Goal: Transaction & Acquisition: Register for event/course

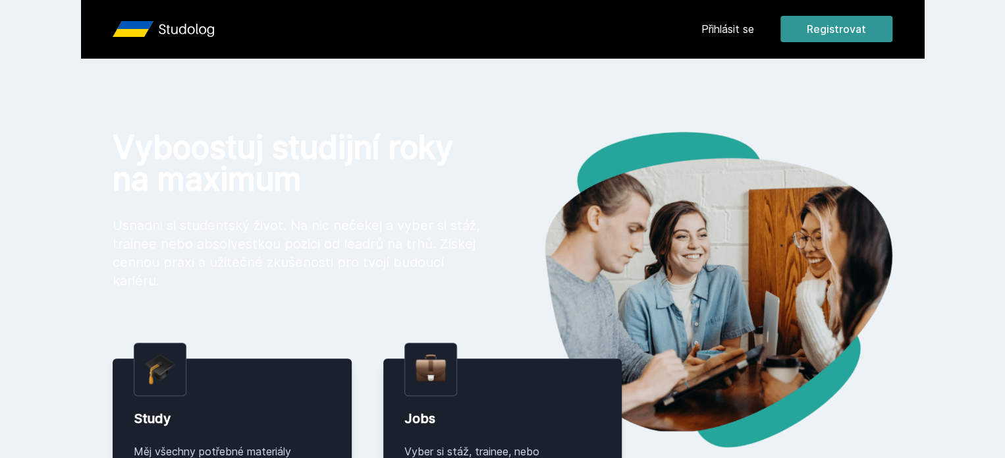
click at [892, 19] on button "Registrovat" at bounding box center [836, 29] width 112 height 26
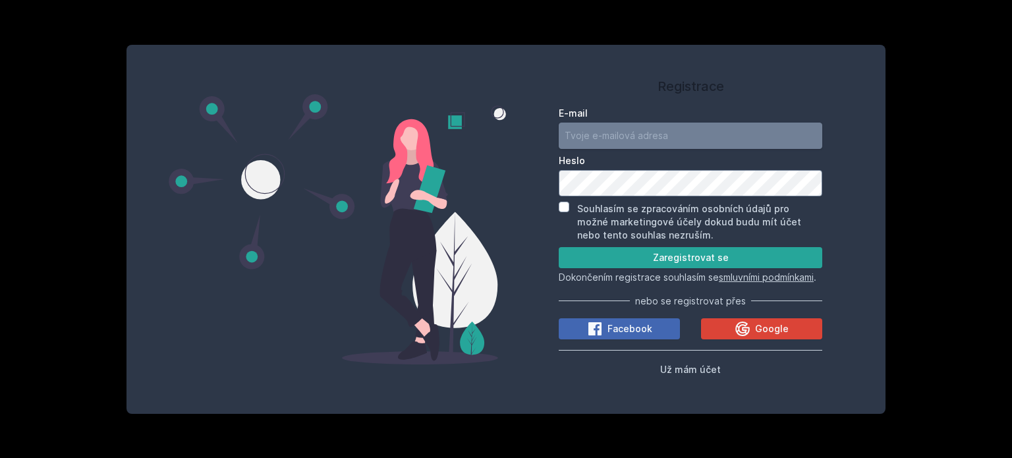
click at [674, 132] on input "E-mail" at bounding box center [689, 135] width 263 height 26
type input "[EMAIL_ADDRESS][DOMAIN_NAME]"
click at [743, 337] on icon at bounding box center [742, 329] width 16 height 16
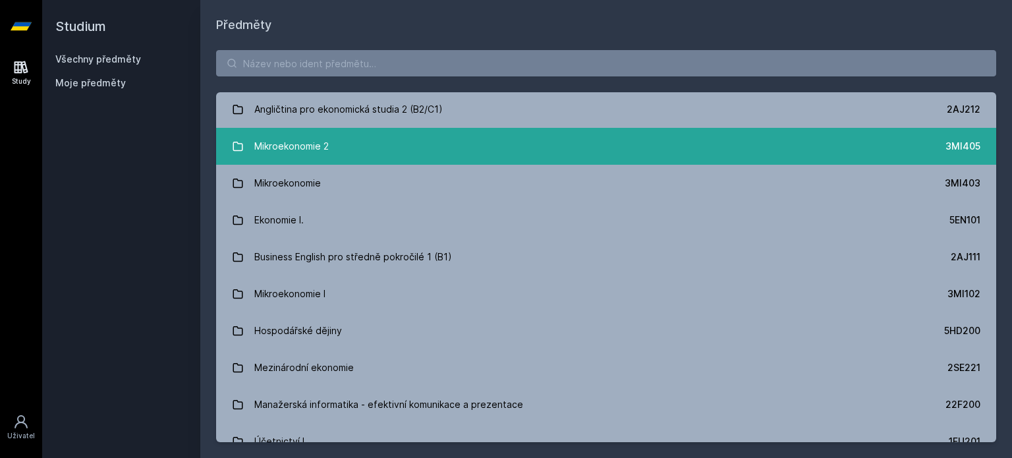
scroll to position [148, 0]
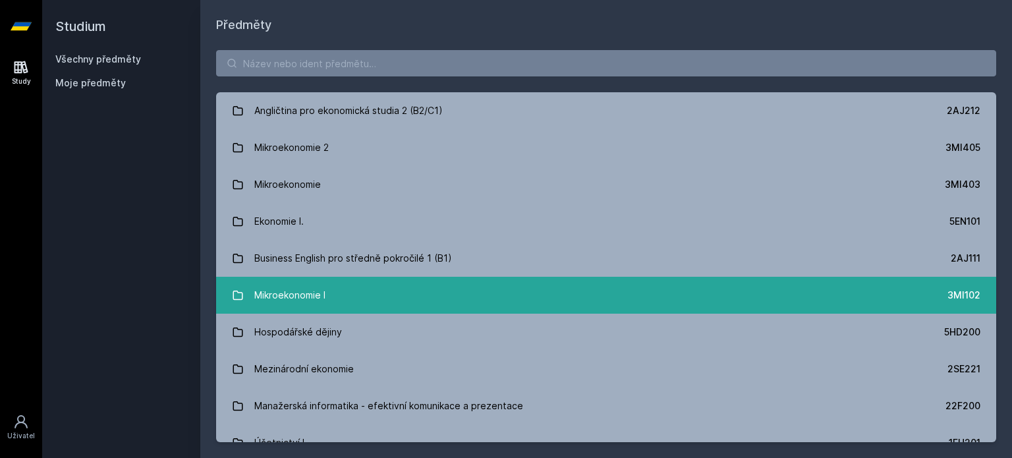
click at [395, 284] on link "Mikroekonomie I 3MI102" at bounding box center [606, 295] width 780 height 37
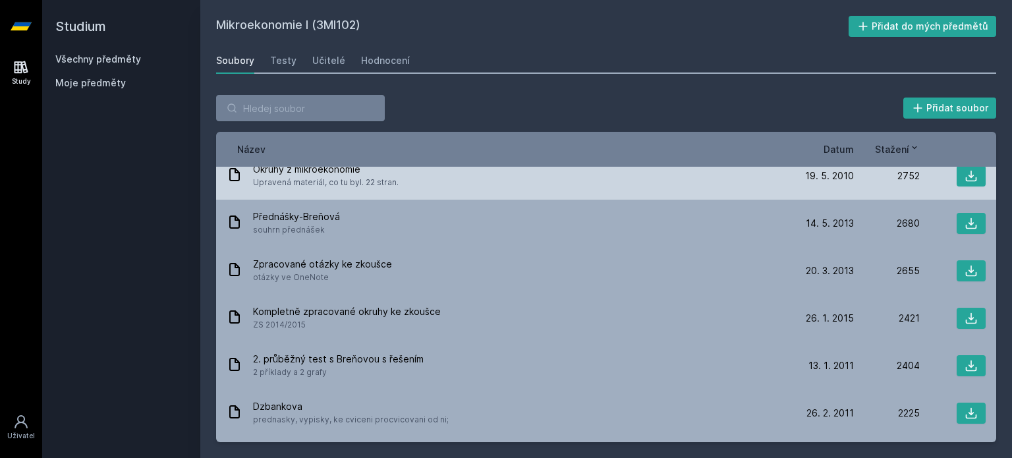
scroll to position [211, 0]
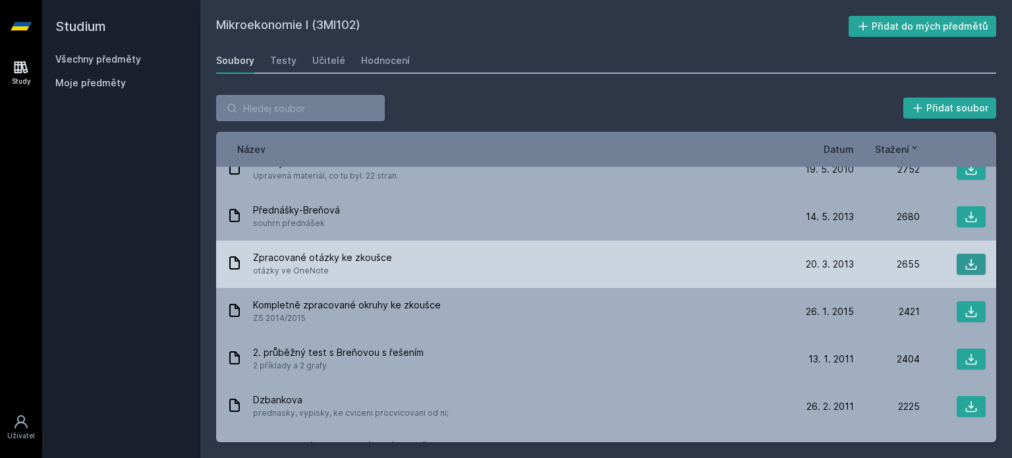
click at [969, 264] on icon at bounding box center [970, 263] width 13 height 13
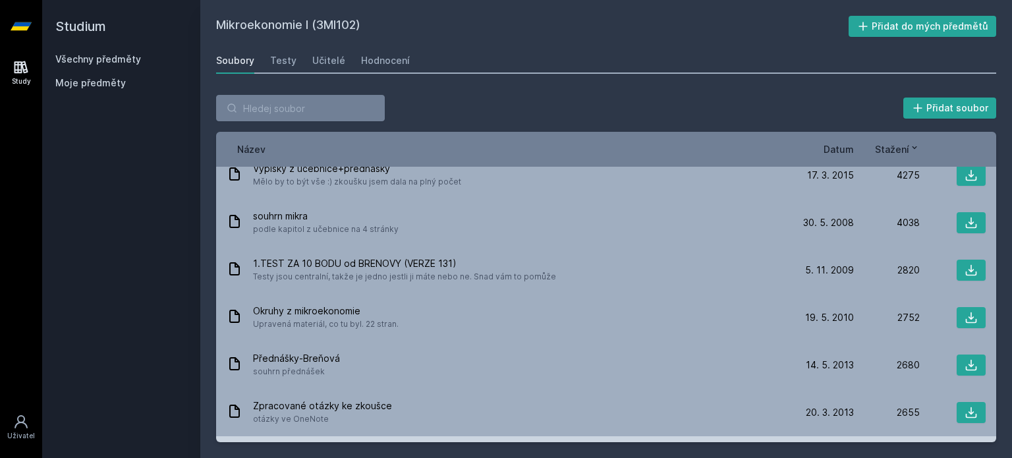
scroll to position [0, 0]
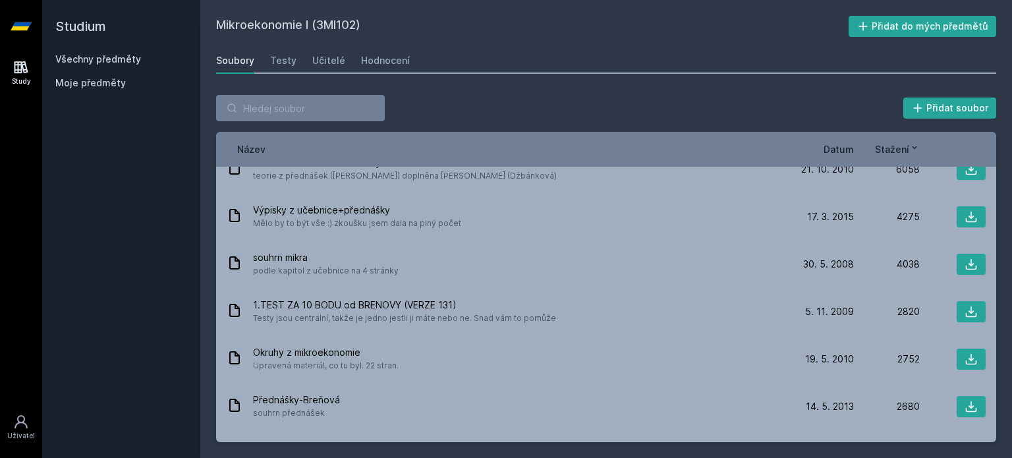
click at [835, 146] on span "Datum" at bounding box center [838, 149] width 30 height 14
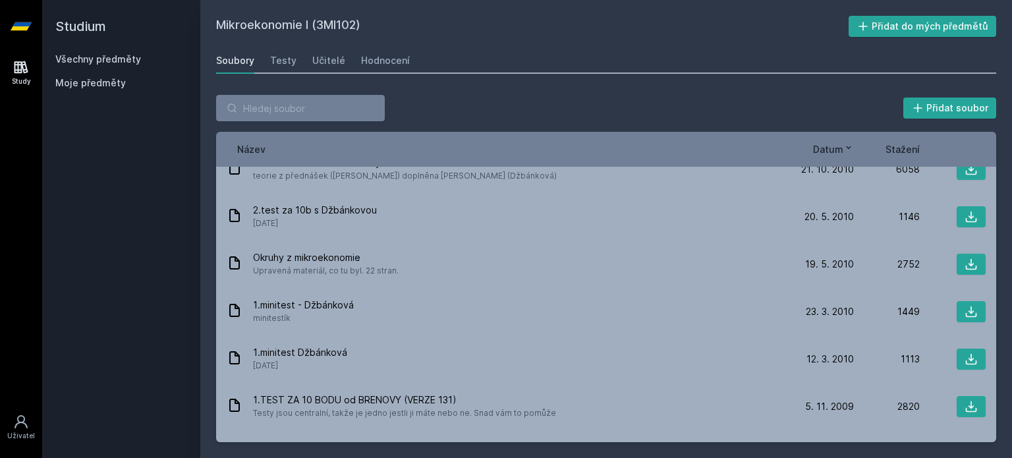
click at [842, 142] on span "Datum" at bounding box center [828, 149] width 30 height 14
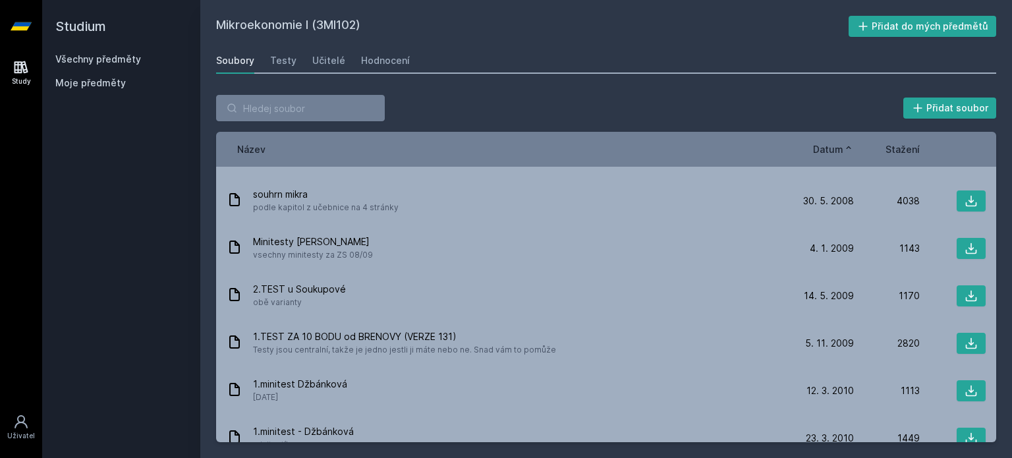
scroll to position [176, 0]
click at [844, 147] on icon at bounding box center [848, 147] width 11 height 11
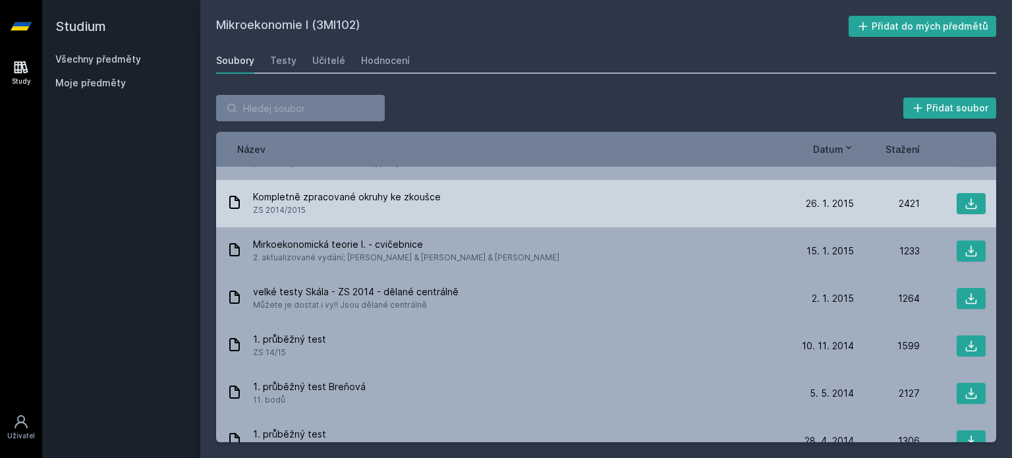
scroll to position [0, 0]
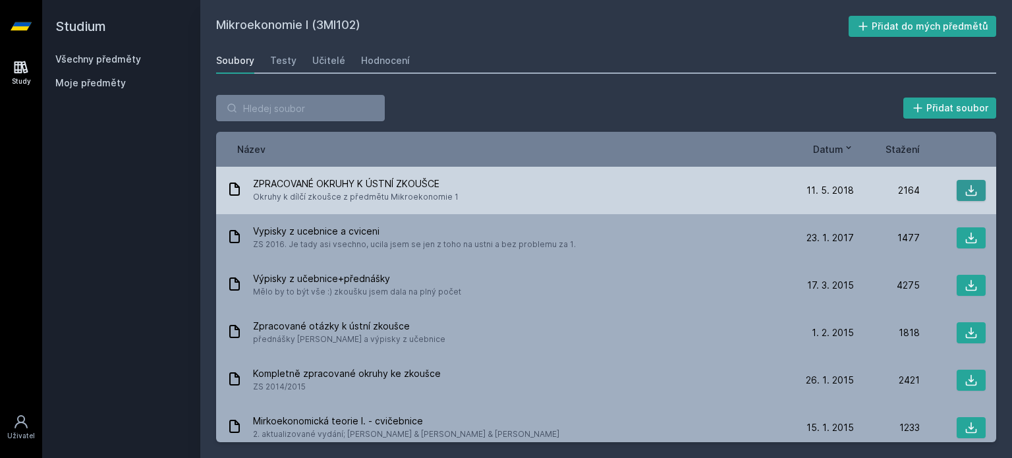
click at [964, 184] on icon at bounding box center [970, 190] width 13 height 13
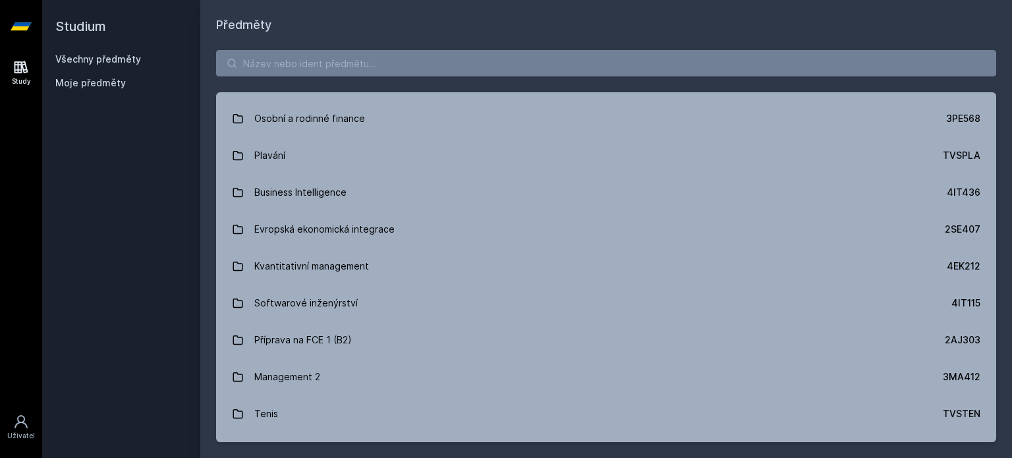
scroll to position [2757, 0]
click at [332, 70] on input "search" at bounding box center [606, 63] width 780 height 26
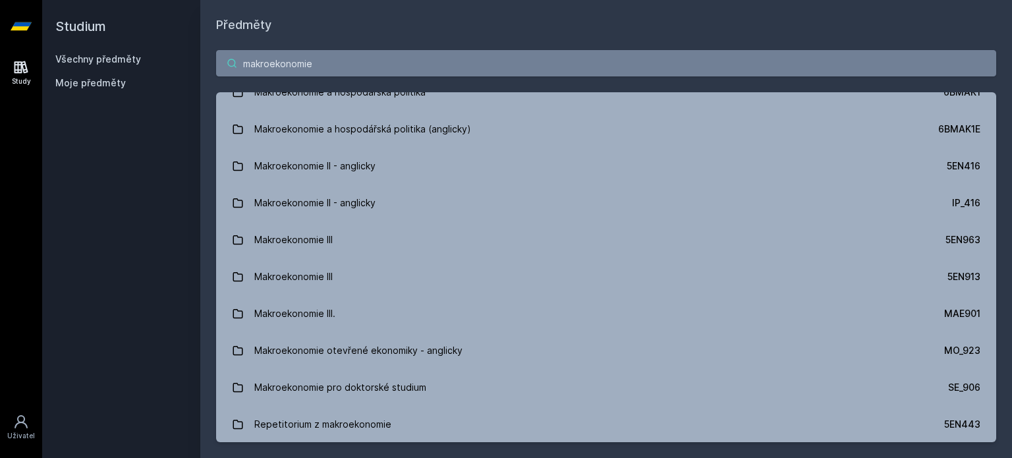
type input "makroekonomie"
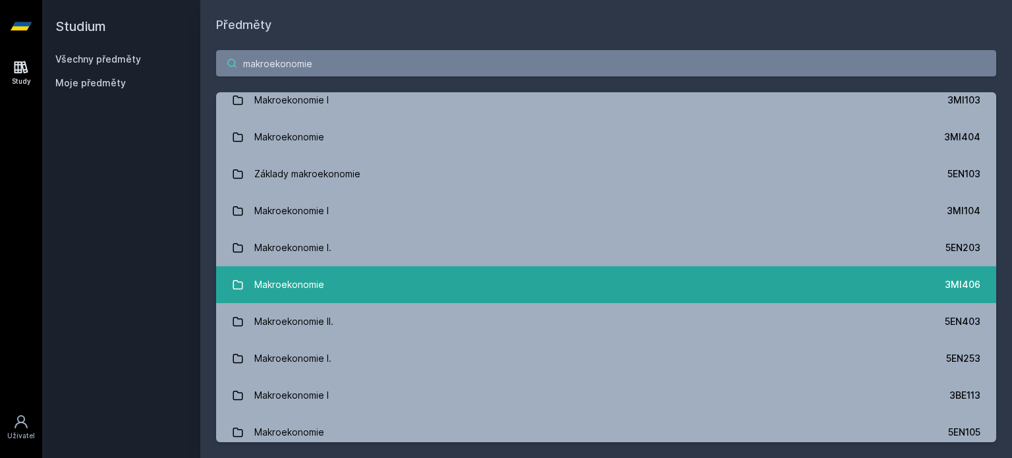
scroll to position [11, 0]
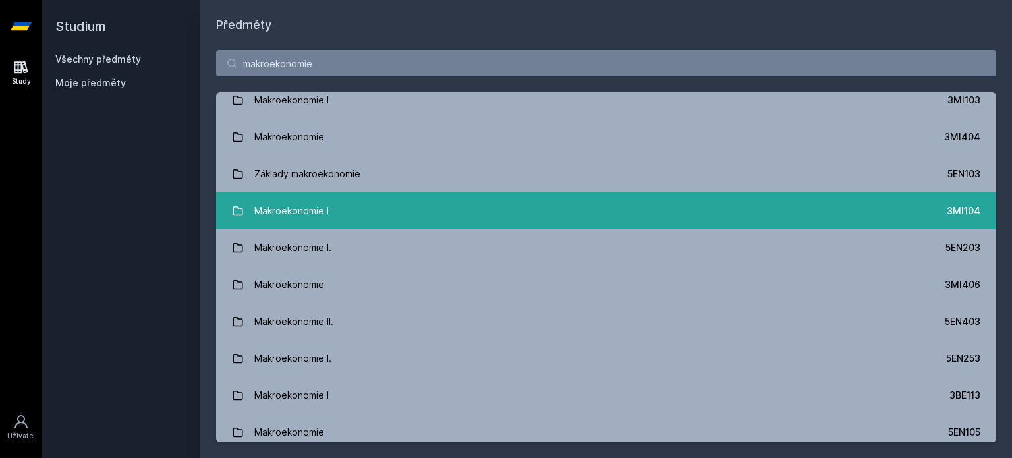
click at [377, 197] on link "Makroekonomie I 3MI104" at bounding box center [606, 210] width 780 height 37
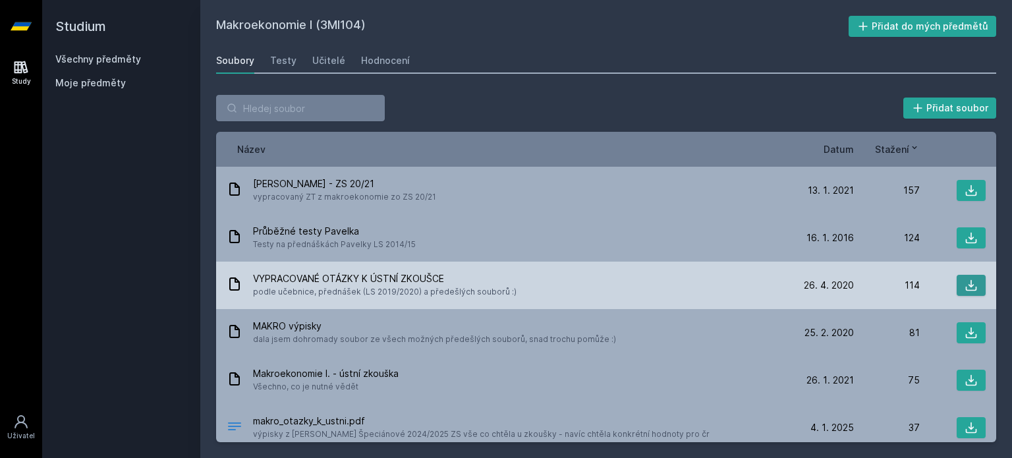
click at [969, 279] on icon at bounding box center [970, 285] width 13 height 13
click at [956, 276] on button at bounding box center [970, 285] width 29 height 21
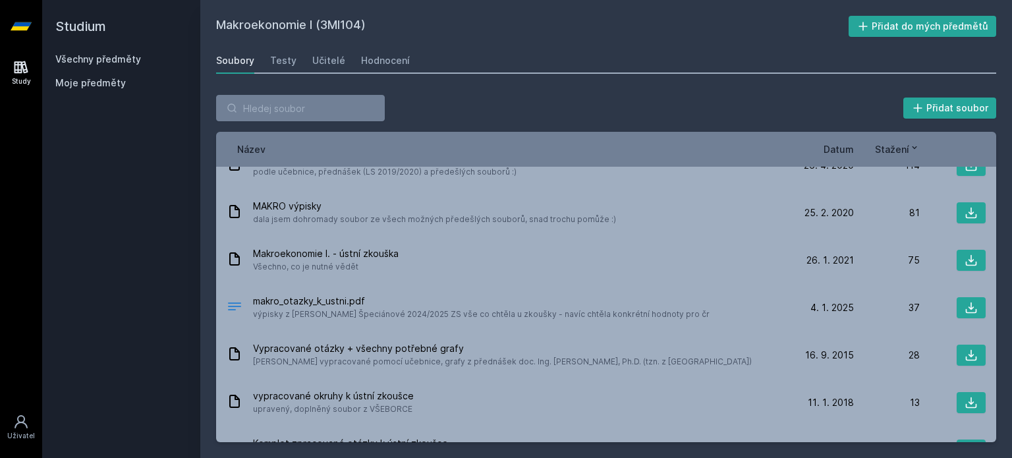
scroll to position [121, 0]
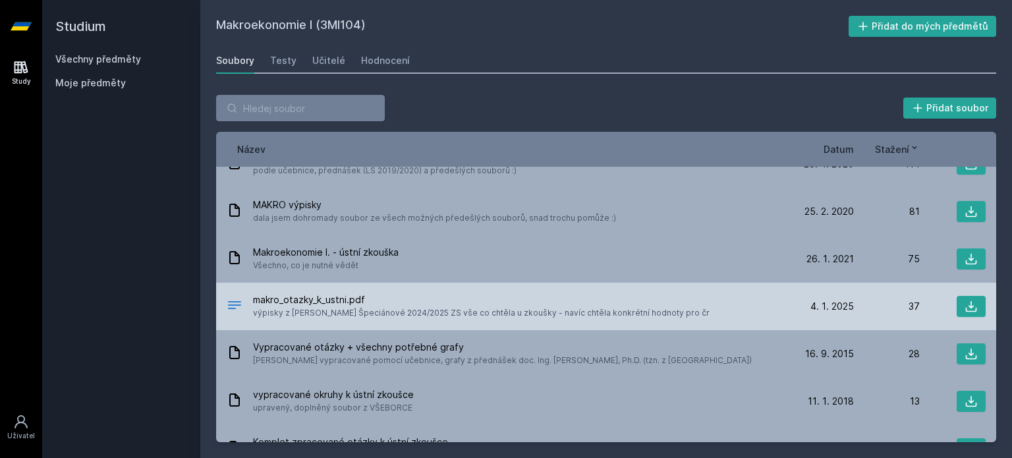
click at [379, 306] on span "výpisky z přednášek J. Špeciánové 2024/2025 ZS vše co chtěla u zkoušky - navíc …" at bounding box center [481, 312] width 456 height 13
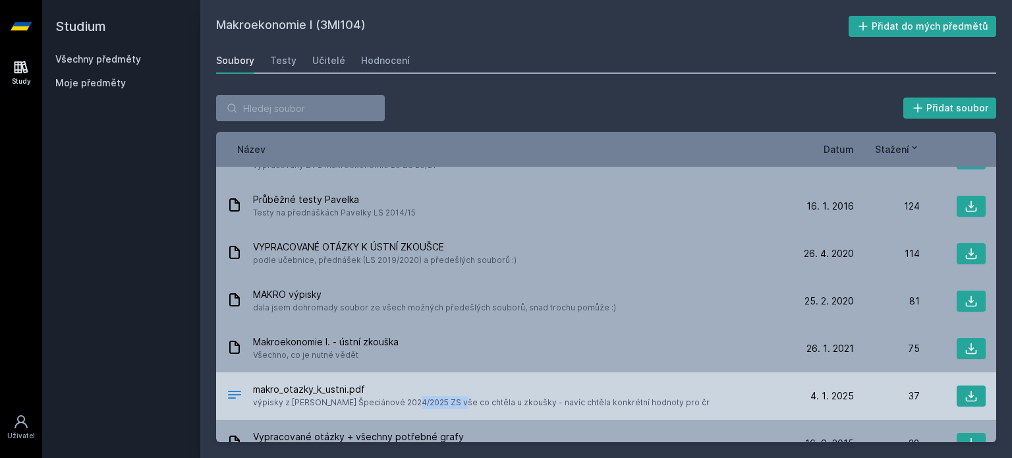
scroll to position [0, 0]
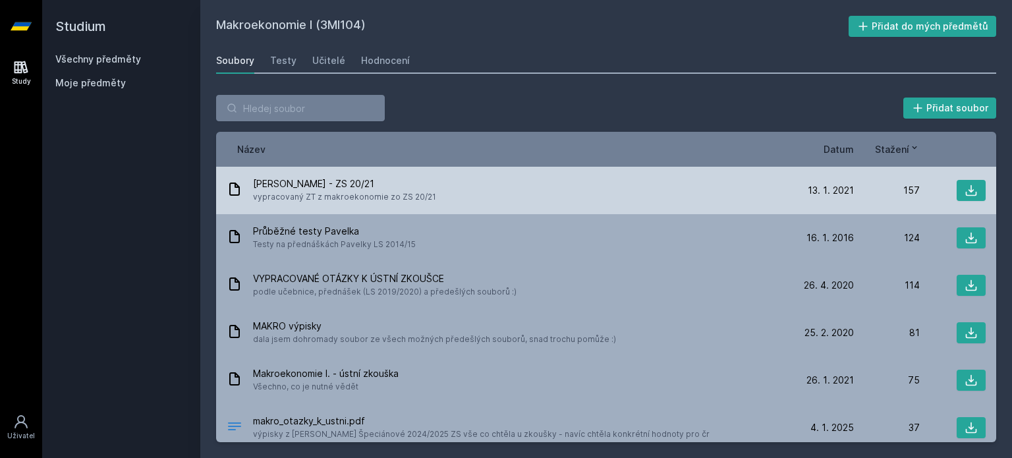
click at [433, 195] on div "ZT Pavelka - ZS 20/21 vypracovaný ZT z makroekonomie zo ZS 20/21" at bounding box center [507, 190] width 561 height 26
click at [232, 190] on icon at bounding box center [235, 189] width 16 height 16
click at [919, 192] on div at bounding box center [952, 190] width 66 height 21
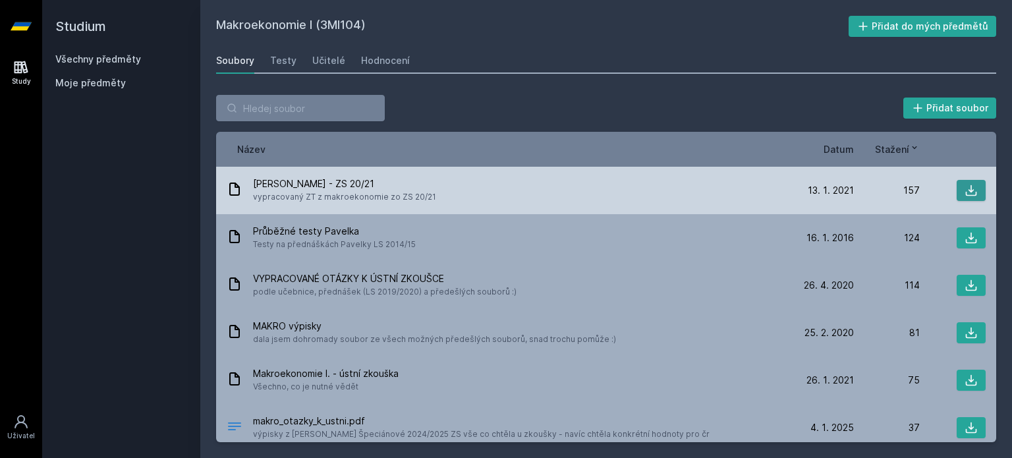
click at [964, 187] on icon at bounding box center [970, 190] width 13 height 13
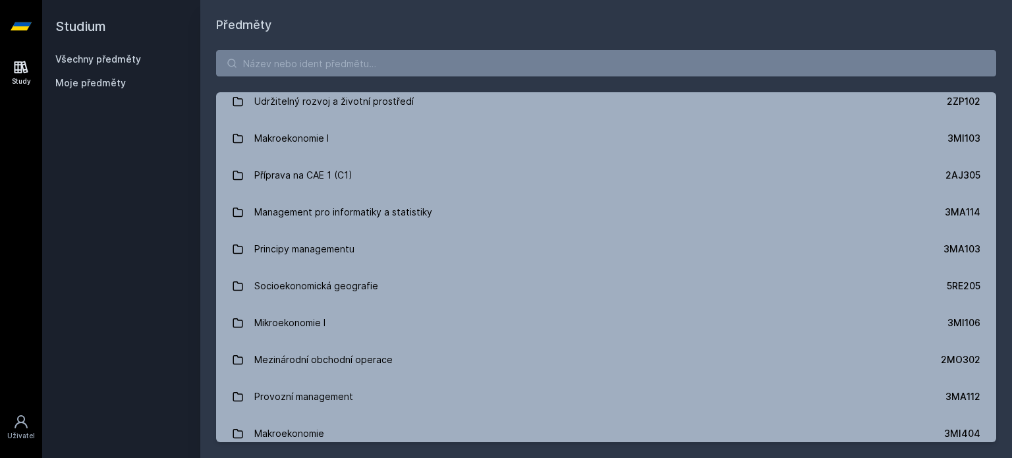
scroll to position [1449, 0]
